Goal: Task Accomplishment & Management: Use online tool/utility

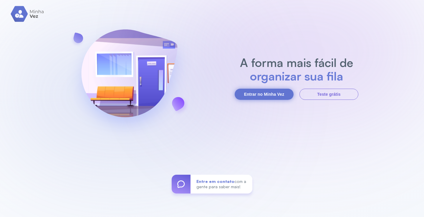
click at [279, 97] on button "Entrar no Minha Vez" at bounding box center [263, 94] width 59 height 11
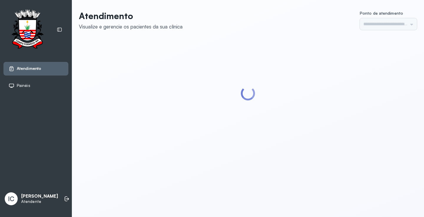
type input "*********"
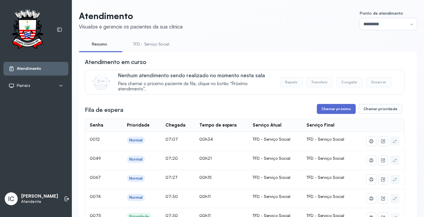
click at [336, 111] on button "Chamar próximo" at bounding box center [336, 109] width 39 height 10
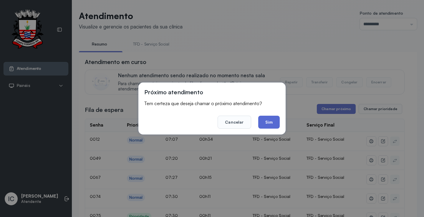
click at [268, 122] on button "Sim" at bounding box center [268, 122] width 21 height 13
